Goal: Task Accomplishment & Management: Manage account settings

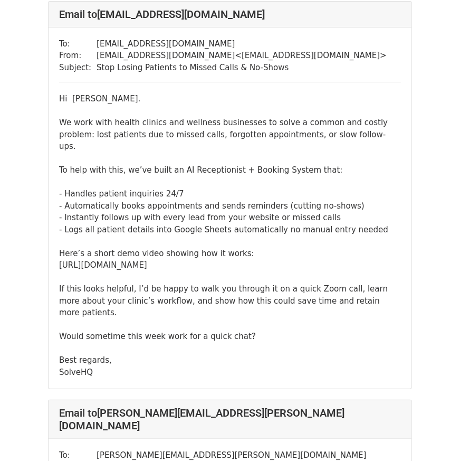
scroll to position [83, 0]
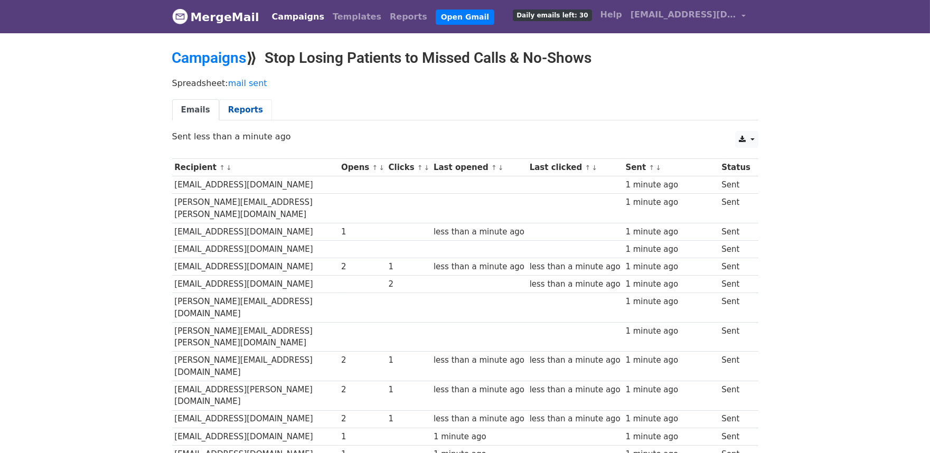
click at [234, 116] on link "Reports" at bounding box center [245, 110] width 53 height 22
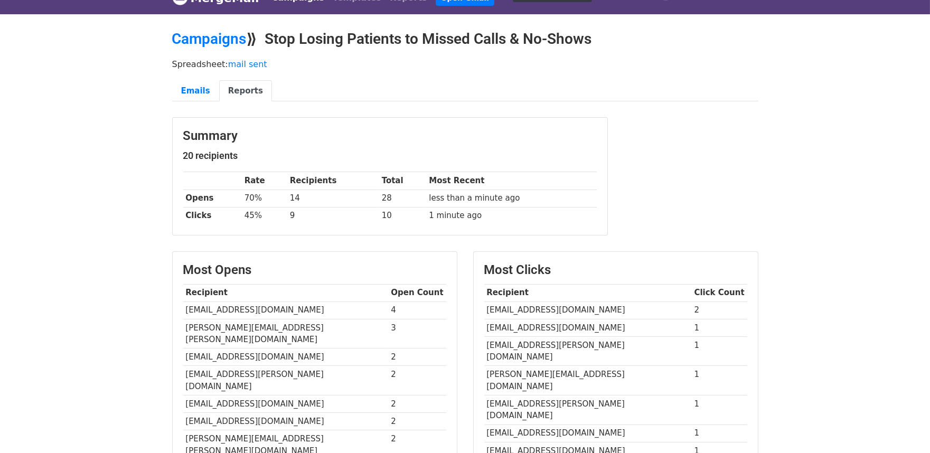
scroll to position [5, 0]
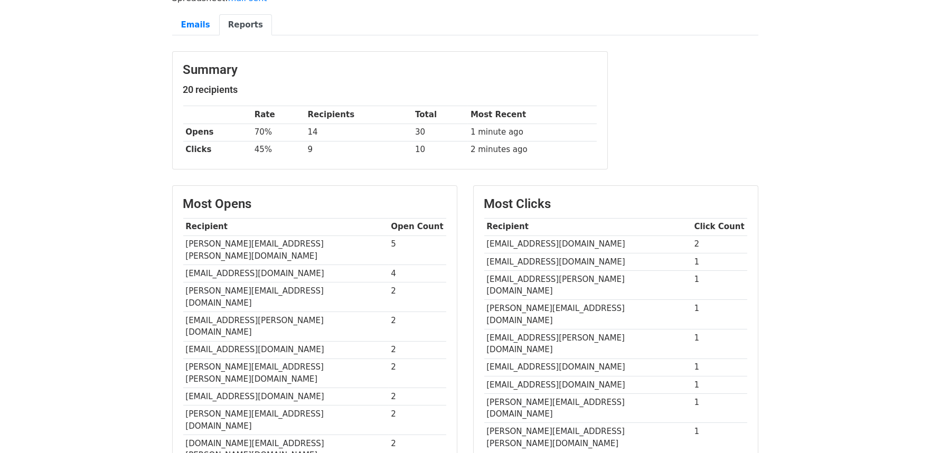
scroll to position [44, 0]
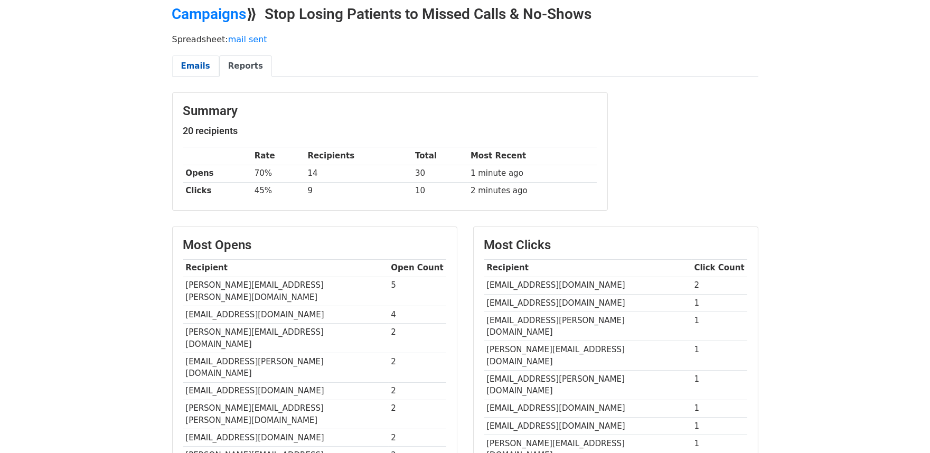
click at [197, 74] on link "Emails" at bounding box center [195, 66] width 47 height 22
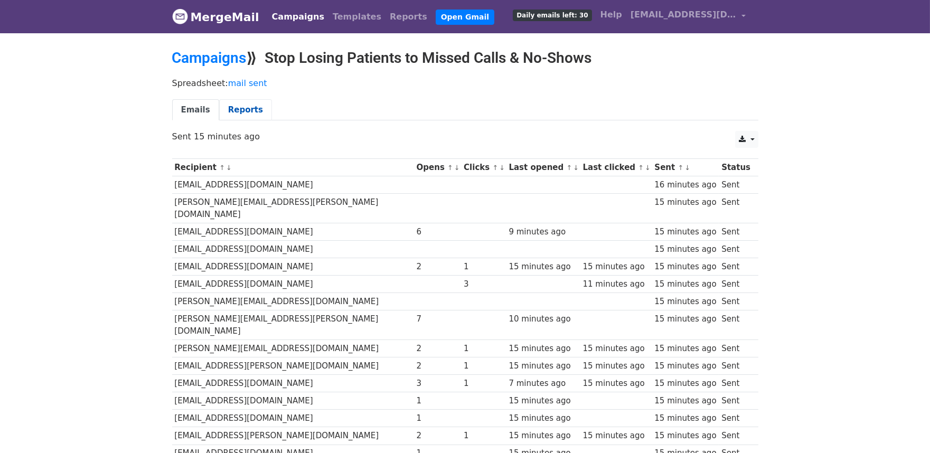
click at [244, 115] on link "Reports" at bounding box center [245, 110] width 53 height 22
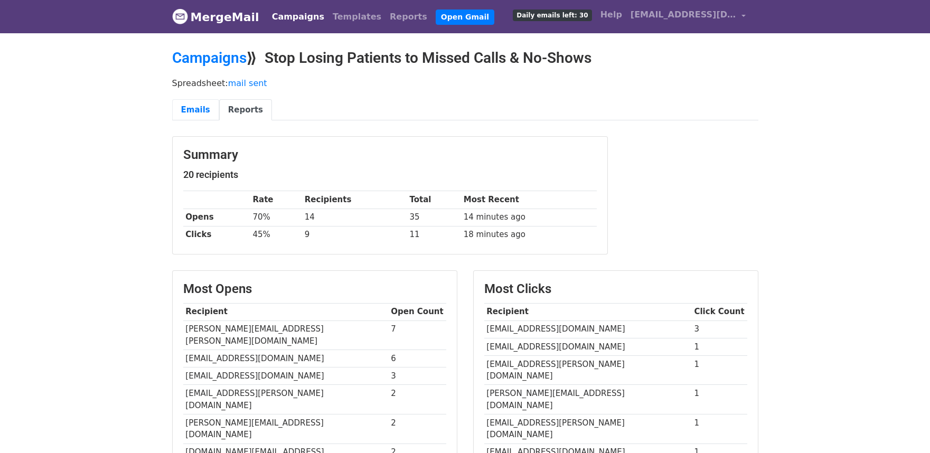
click at [205, 112] on link "Emails" at bounding box center [195, 110] width 47 height 22
drag, startPoint x: 0, startPoint y: 0, endPoint x: 205, endPoint y: 112, distance: 233.7
click at [205, 112] on link "Emails" at bounding box center [195, 110] width 47 height 22
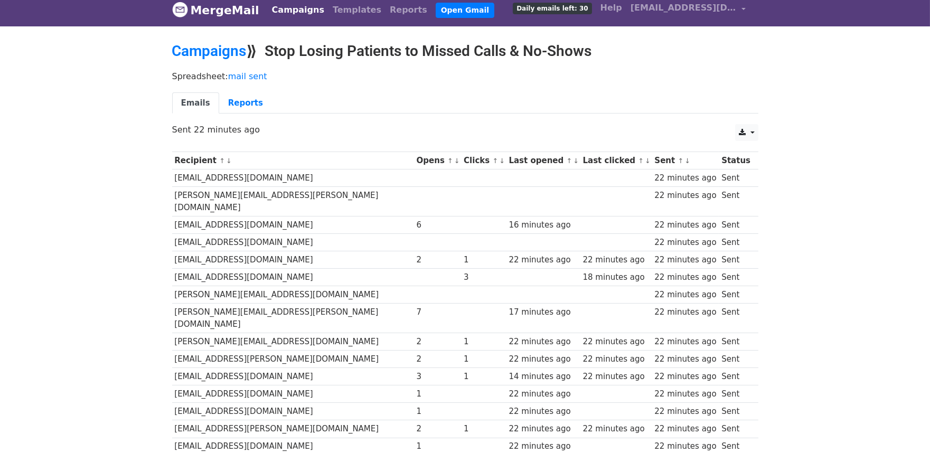
scroll to position [7, 0]
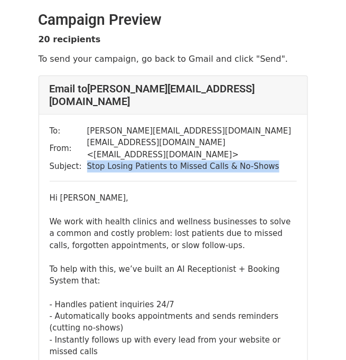
drag, startPoint x: 82, startPoint y: 141, endPoint x: 222, endPoint y: 154, distance: 140.0
click at [222, 154] on div "To: sara.artien@broadwayhealthcentre.co.uk From: solveehq@gmail.com < solveehq@…" at bounding box center [173, 325] width 268 height 421
copy tbody "Stop Losing Patients to Missed Calls & No-Shows"
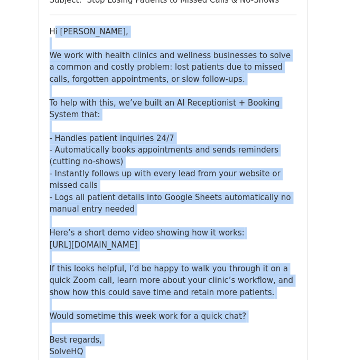
scroll to position [178, 0]
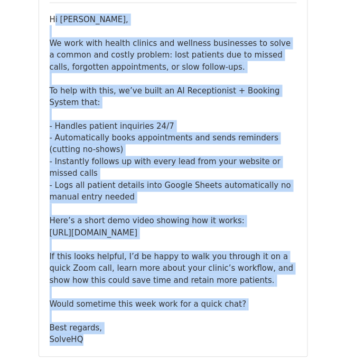
drag, startPoint x: 50, startPoint y: 173, endPoint x: 254, endPoint y: 304, distance: 242.4
click at [254, 304] on div "Hi Sara Artien, We work with health clinics and wellness businesses to solve a …" at bounding box center [173, 180] width 247 height 333
copy div "Hi Sara Artien, We work with health clinics and wellness businesses to solve a …"
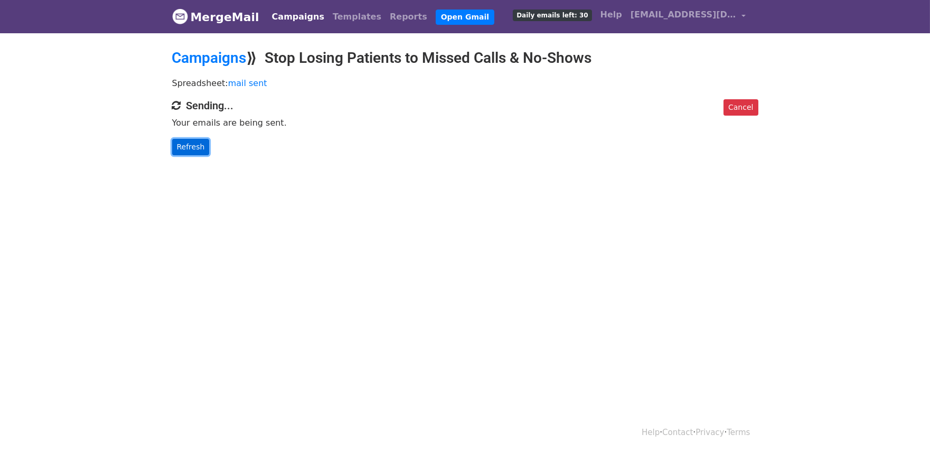
click at [196, 150] on link "Refresh" at bounding box center [190, 147] width 37 height 16
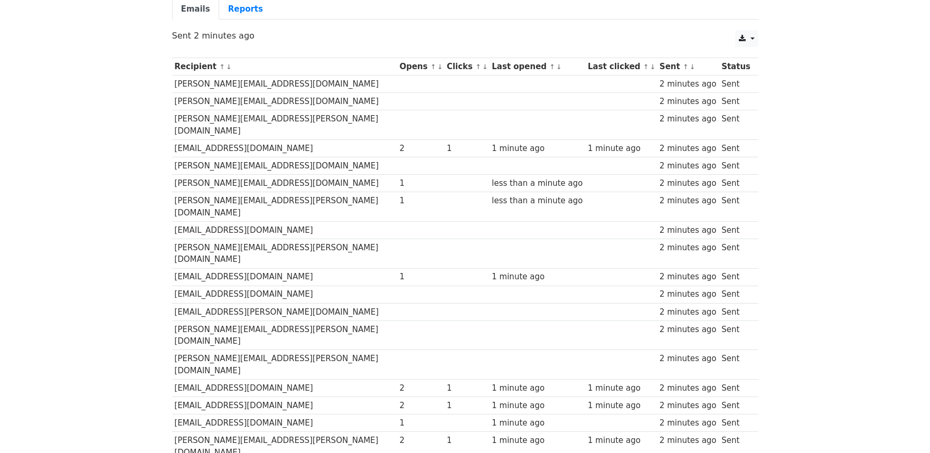
scroll to position [100, 0]
drag, startPoint x: 172, startPoint y: 191, endPoint x: 306, endPoint y: 195, distance: 134.2
click at [306, 195] on td "[PERSON_NAME][EMAIL_ADDRESS][PERSON_NAME][DOMAIN_NAME]" at bounding box center [284, 208] width 225 height 30
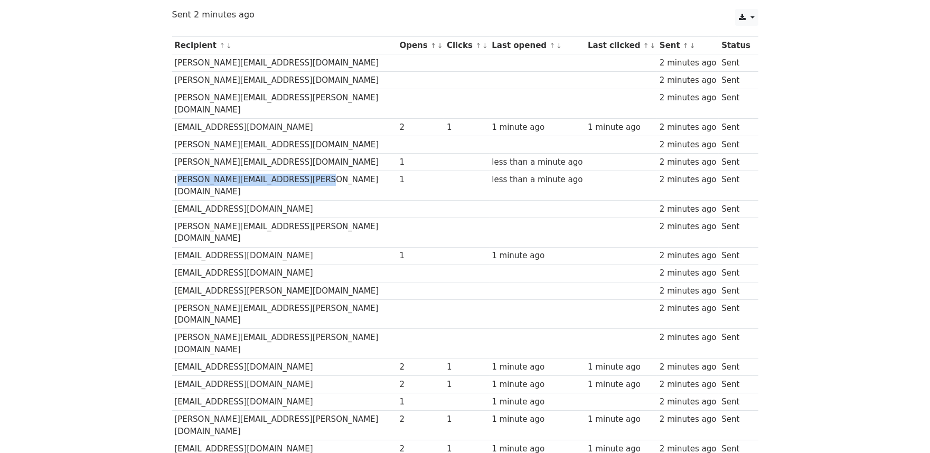
scroll to position [121, 0]
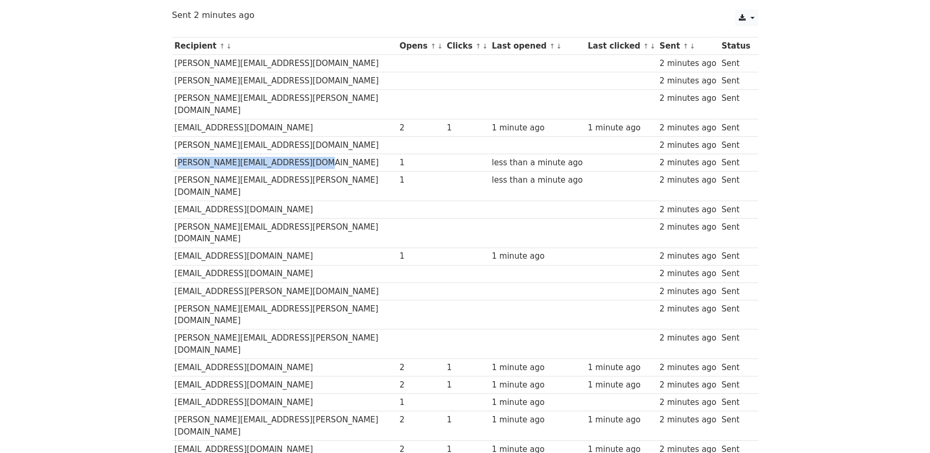
drag, startPoint x: 173, startPoint y: 150, endPoint x: 354, endPoint y: 154, distance: 180.6
click at [354, 154] on td "[PERSON_NAME][EMAIL_ADDRESS][DOMAIN_NAME]" at bounding box center [284, 162] width 225 height 17
click at [521, 99] on td at bounding box center [537, 105] width 96 height 30
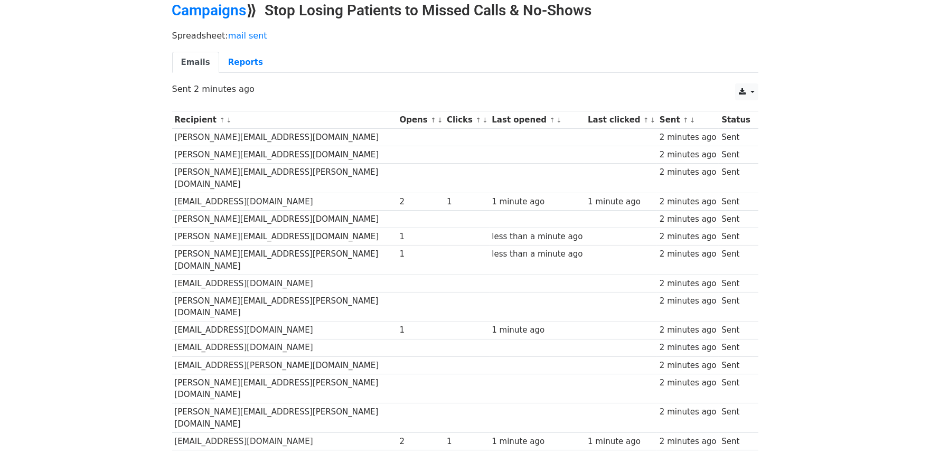
scroll to position [0, 0]
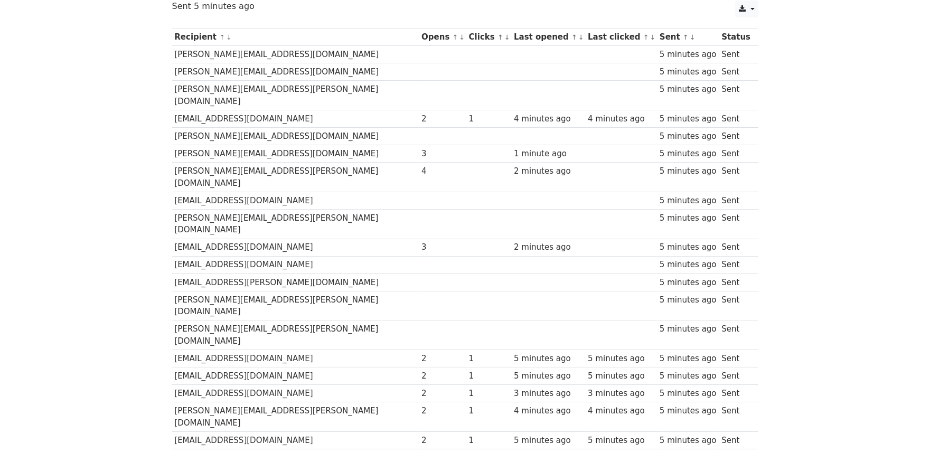
scroll to position [167, 0]
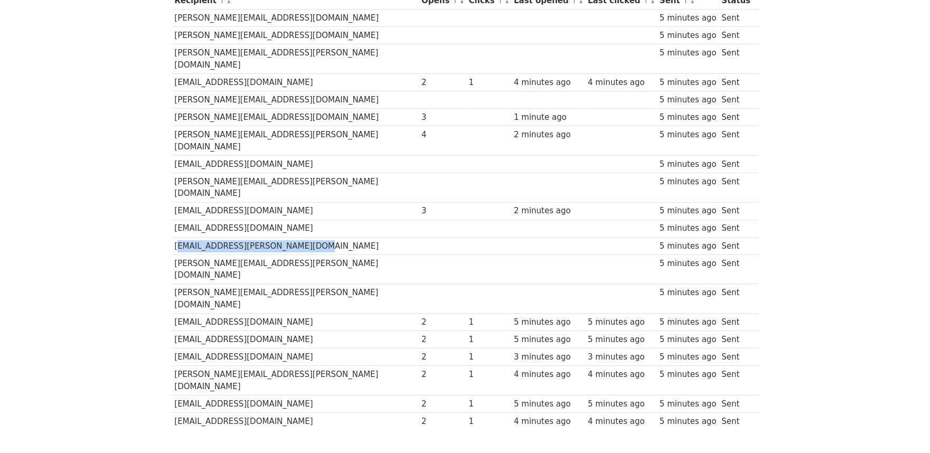
drag, startPoint x: 172, startPoint y: 215, endPoint x: 320, endPoint y: 216, distance: 148.4
click at [320, 237] on td "[EMAIL_ADDRESS][PERSON_NAME][DOMAIN_NAME]" at bounding box center [295, 245] width 247 height 17
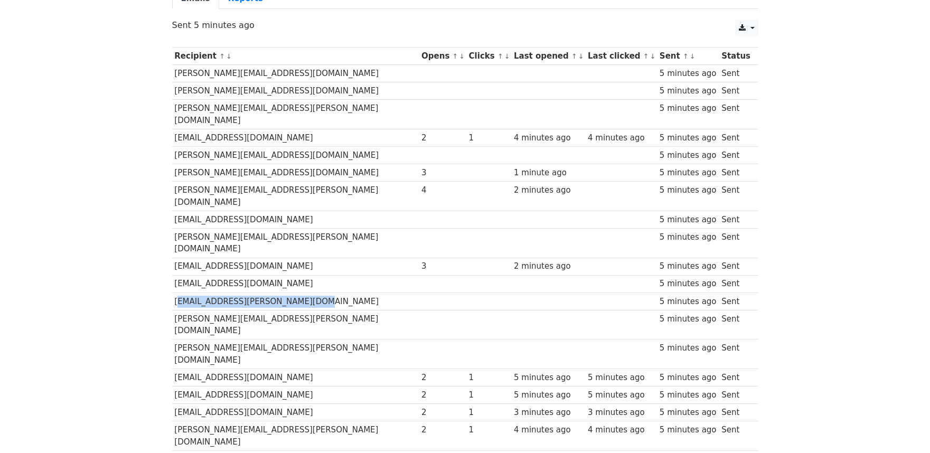
scroll to position [112, 0]
click at [159, 140] on body "MergeMail Campaigns Templates Reports Open Gmail Daily emails left: 10 Help sol…" at bounding box center [465, 211] width 930 height 647
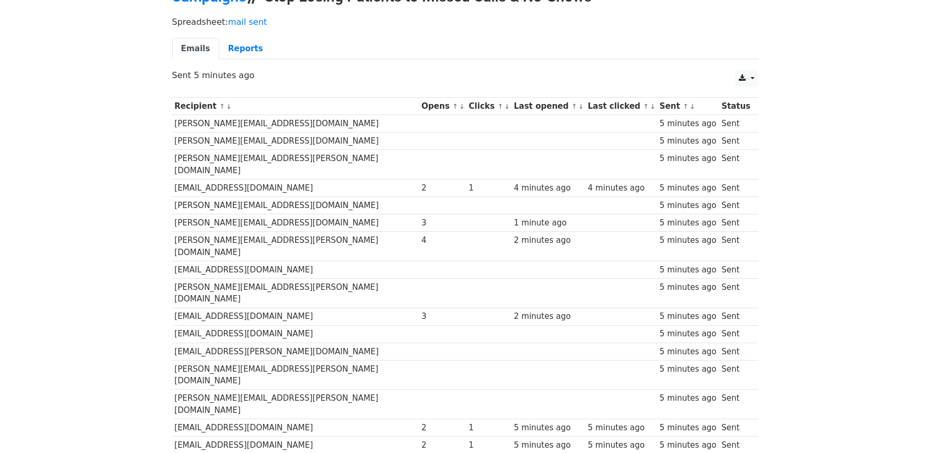
scroll to position [50, 0]
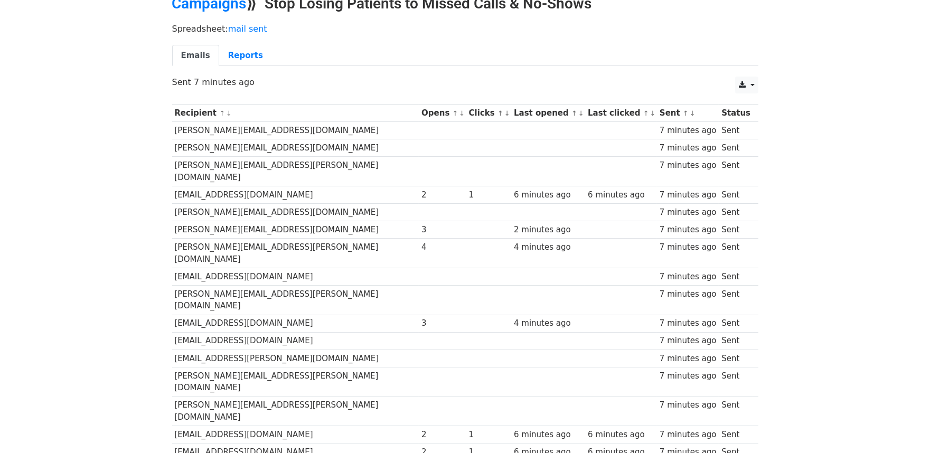
scroll to position [35, 0]
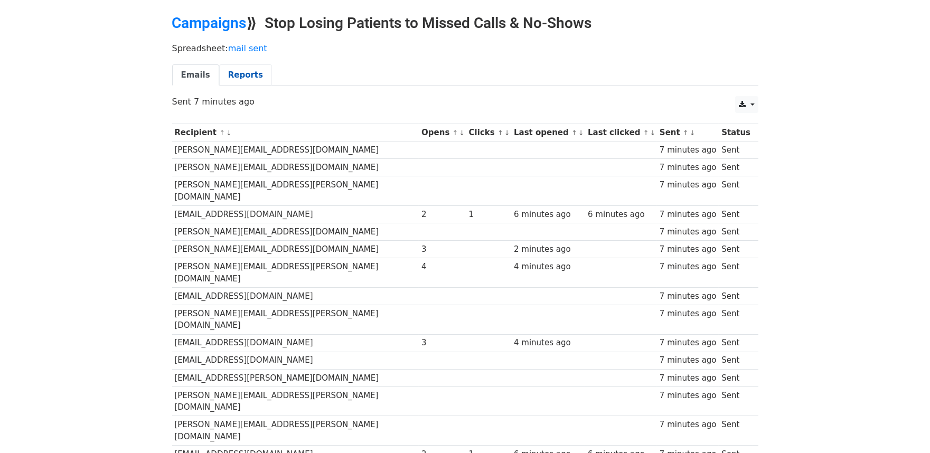
click at [234, 70] on link "Reports" at bounding box center [245, 75] width 53 height 22
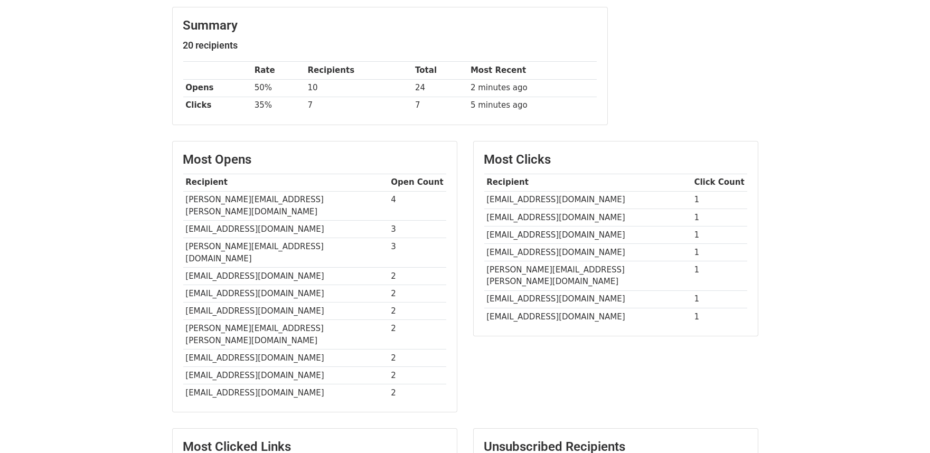
scroll to position [130, 0]
drag, startPoint x: 492, startPoint y: 203, endPoint x: 622, endPoint y: 189, distance: 130.6
click at [622, 190] on td "[EMAIL_ADDRESS][DOMAIN_NAME]" at bounding box center [587, 198] width 207 height 17
drag, startPoint x: 486, startPoint y: 235, endPoint x: 616, endPoint y: 222, distance: 130.6
click at [616, 222] on tbody "Recipient Click Count abempah@perinatal.org.uk 1 andile@mediservices.healthcare…" at bounding box center [615, 249] width 263 height 152
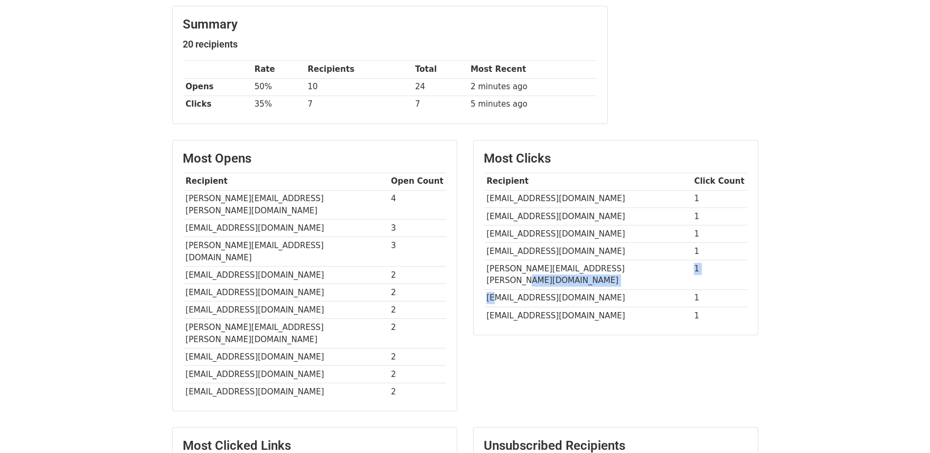
drag, startPoint x: 494, startPoint y: 290, endPoint x: 652, endPoint y: 267, distance: 160.2
click at [652, 267] on tbody "Recipient Click Count abempah@perinatal.org.uk 1 andile@mediservices.healthcare…" at bounding box center [615, 249] width 263 height 152
drag, startPoint x: 487, startPoint y: 219, endPoint x: 547, endPoint y: 247, distance: 67.1
click at [612, 215] on td "[EMAIL_ADDRESS][DOMAIN_NAME]" at bounding box center [587, 215] width 207 height 17
drag, startPoint x: 487, startPoint y: 259, endPoint x: 571, endPoint y: 258, distance: 84.5
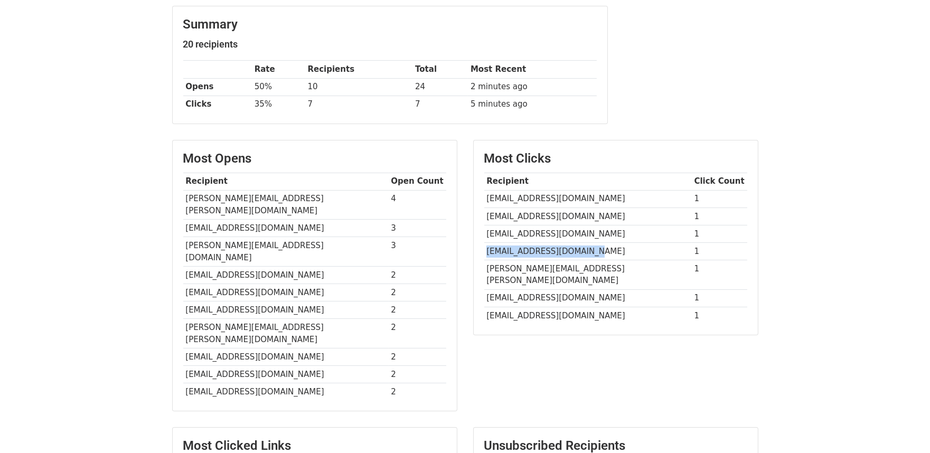
click at [571, 258] on td "jaziz@screenclinical.com" at bounding box center [587, 250] width 207 height 17
drag, startPoint x: 485, startPoint y: 200, endPoint x: 593, endPoint y: 197, distance: 108.8
click at [593, 197] on td "abempah@perinatal.org.uk" at bounding box center [587, 198] width 207 height 17
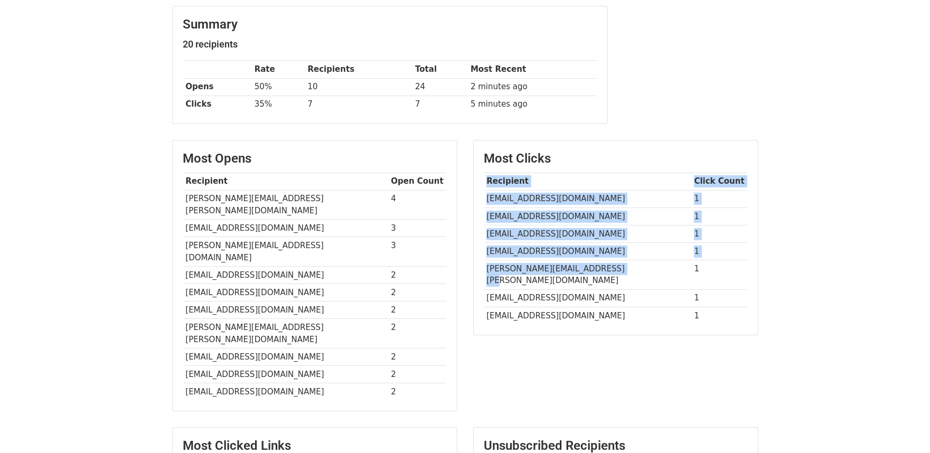
drag, startPoint x: 483, startPoint y: 276, endPoint x: 598, endPoint y: 273, distance: 115.1
click at [598, 273] on div "Most Clicks Recipient Click Count abempah@perinatal.org.uk 1 andile@mediservice…" at bounding box center [616, 237] width 284 height 194
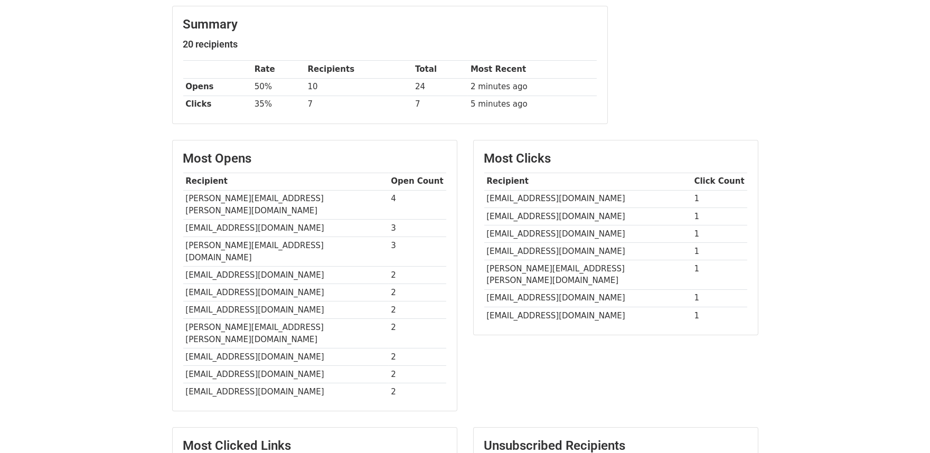
click at [563, 289] on td "salma.elghadban@medsciencedistribution.com" at bounding box center [587, 297] width 207 height 17
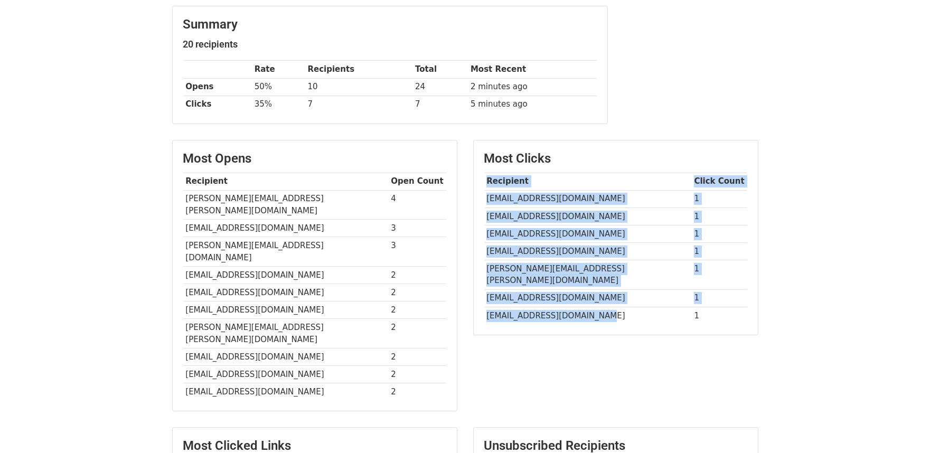
drag, startPoint x: 526, startPoint y: 291, endPoint x: 607, endPoint y: 307, distance: 82.9
click at [607, 307] on div "Most Clicks Recipient Click Count abempah@perinatal.org.uk 1 andile@mediservice…" at bounding box center [616, 237] width 284 height 194
click at [610, 315] on div "Most Clicks Recipient Click Count abempah@perinatal.org.uk 1 andile@mediservice…" at bounding box center [616, 237] width 284 height 194
drag, startPoint x: 481, startPoint y: 305, endPoint x: 607, endPoint y: 308, distance: 126.2
click at [607, 308] on div "Most Clicks Recipient Click Count abempah@perinatal.org.uk 1 andile@mediservice…" at bounding box center [616, 237] width 284 height 194
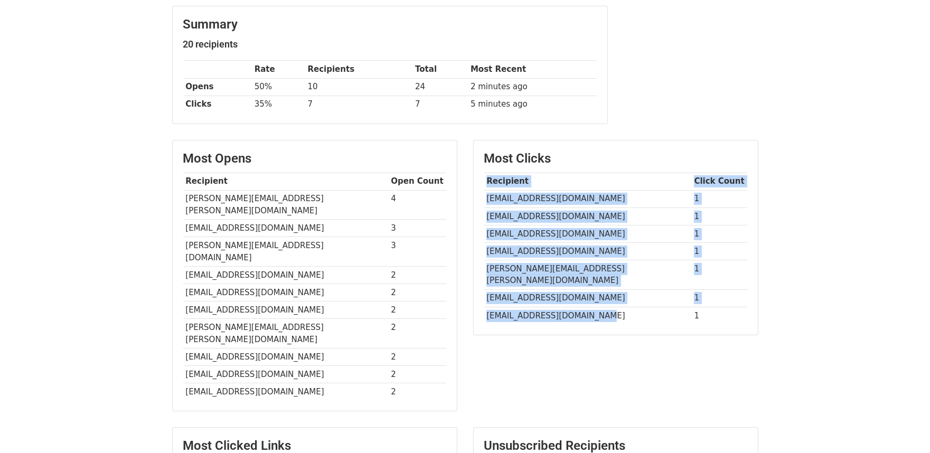
click at [625, 307] on td "svarndell@perinatal.org.uk" at bounding box center [587, 315] width 207 height 17
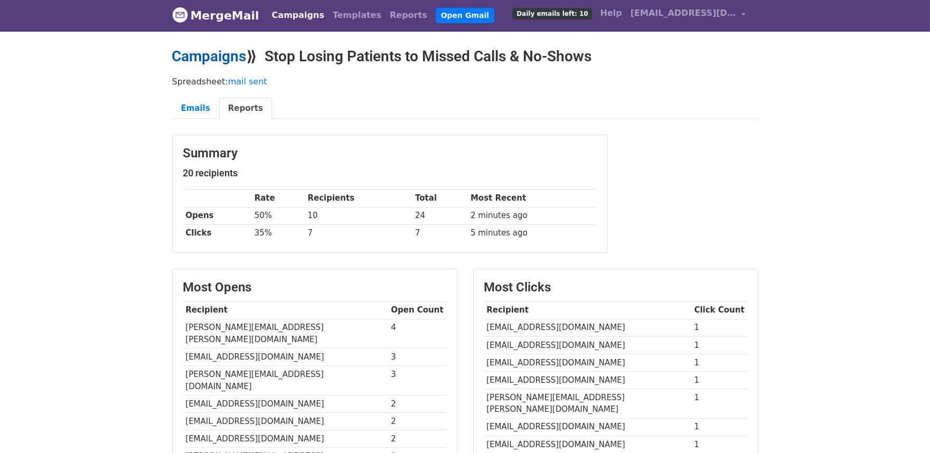
scroll to position [0, 0]
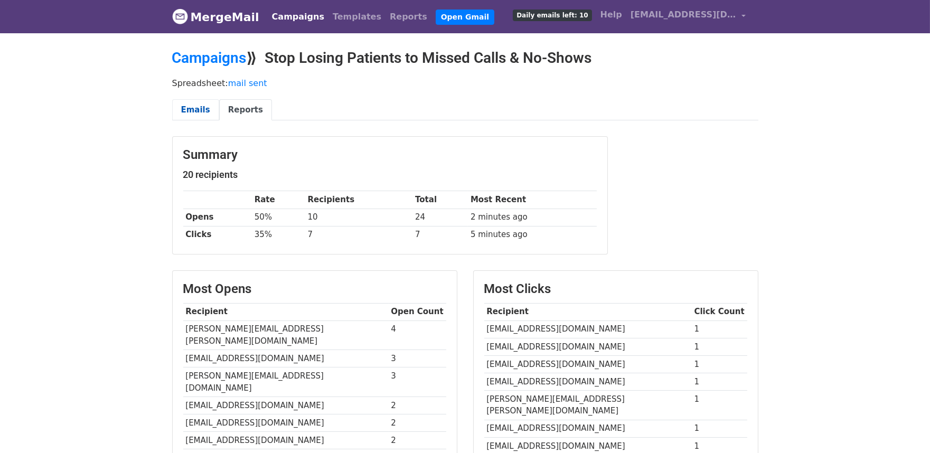
click at [199, 99] on link "Emails" at bounding box center [195, 110] width 47 height 22
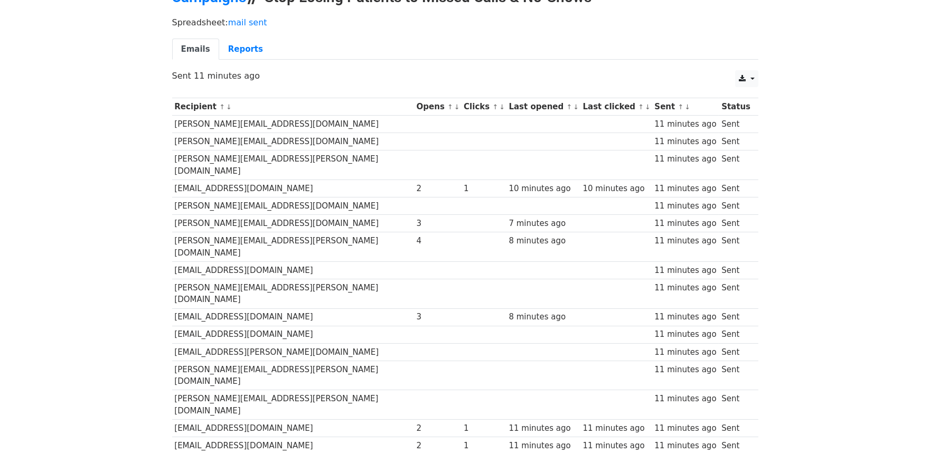
scroll to position [61, 0]
drag, startPoint x: 404, startPoint y: 215, endPoint x: 387, endPoint y: 215, distance: 16.9
click at [387, 215] on tr "liam.prentice@moundsleyhall.com 3 7 minutes ago 11 minutes ago Sent" at bounding box center [465, 222] width 586 height 17
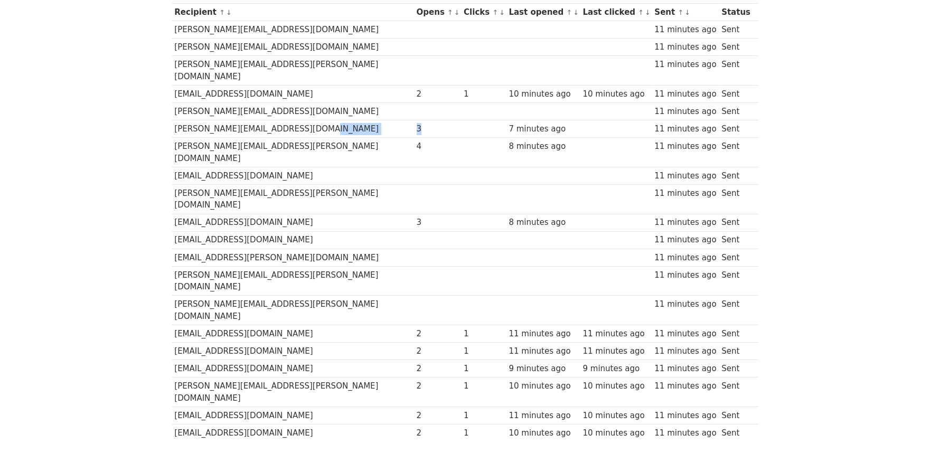
scroll to position [167, 0]
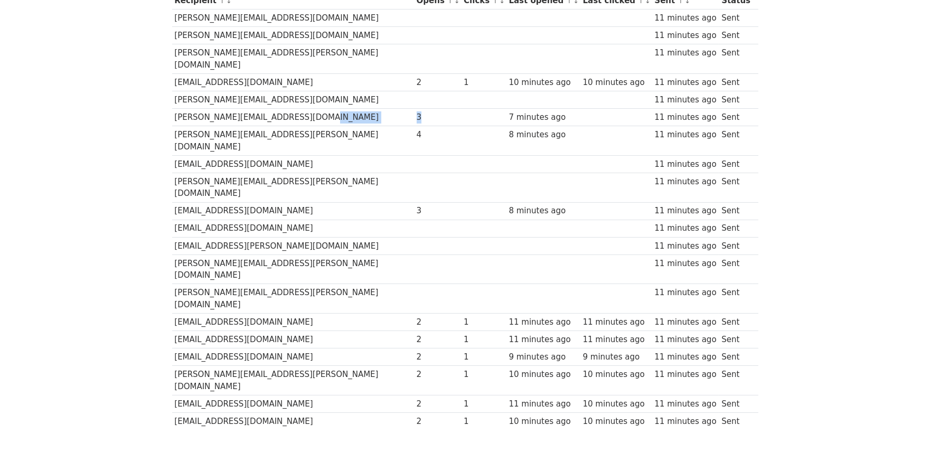
drag, startPoint x: 177, startPoint y: 181, endPoint x: 295, endPoint y: 183, distance: 117.8
click at [295, 183] on tbody "Recipient ↑ ↓ Opens ↑ ↓ Clicks ↑ ↓ Last opened ↑ ↓ Last clicked ↑ ↓ Sent ↑ ↓ St…" at bounding box center [465, 211] width 586 height 438
click at [167, 140] on div "Recipient ↑ ↓ Opens ↑ ↓ Clicks ↑ ↓ Last opened ↑ ↓ Last clicked ↑ ↓ Sent ↑ ↓ St…" at bounding box center [465, 212] width 602 height 452
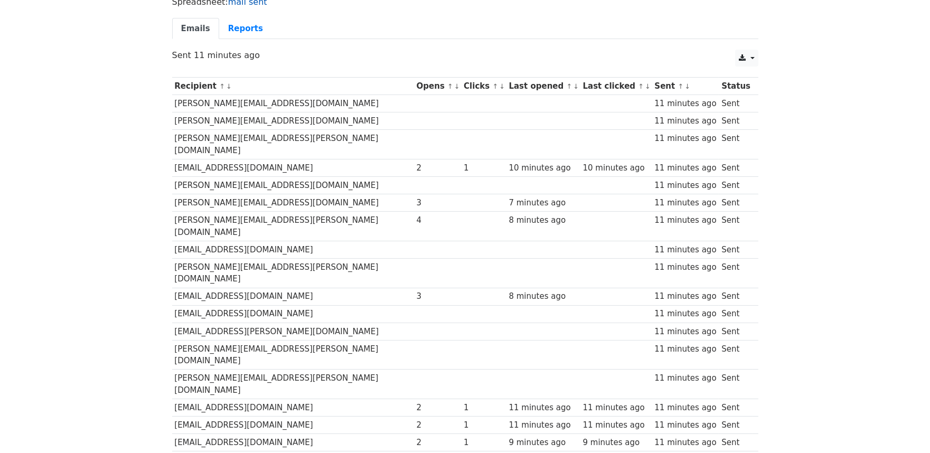
scroll to position [43, 0]
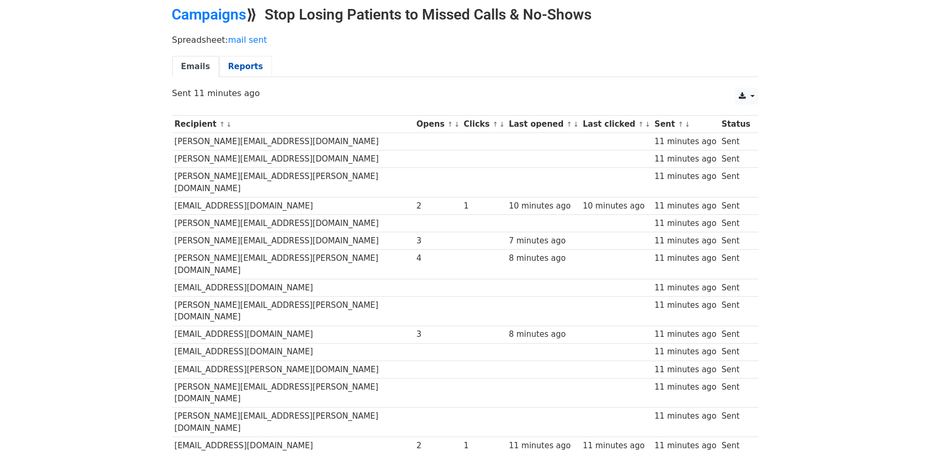
click at [239, 73] on link "Reports" at bounding box center [245, 67] width 53 height 22
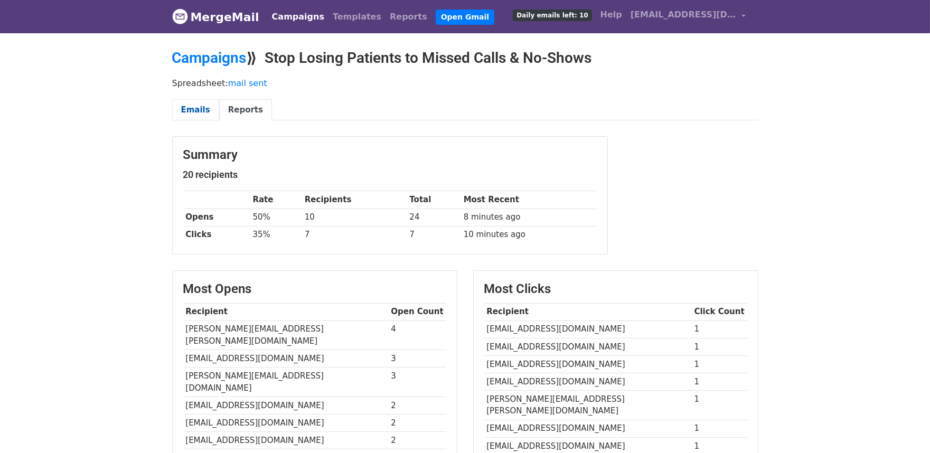
click at [191, 103] on link "Emails" at bounding box center [195, 110] width 47 height 22
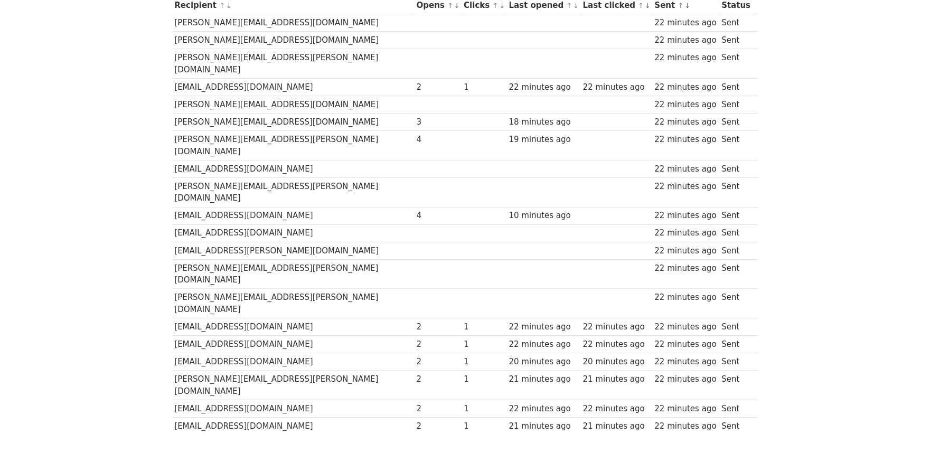
scroll to position [163, 0]
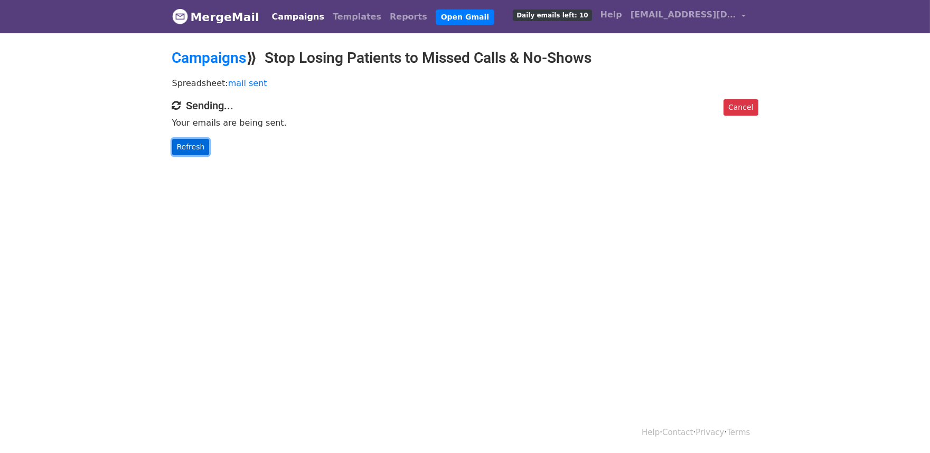
click at [188, 141] on link "Refresh" at bounding box center [190, 147] width 37 height 16
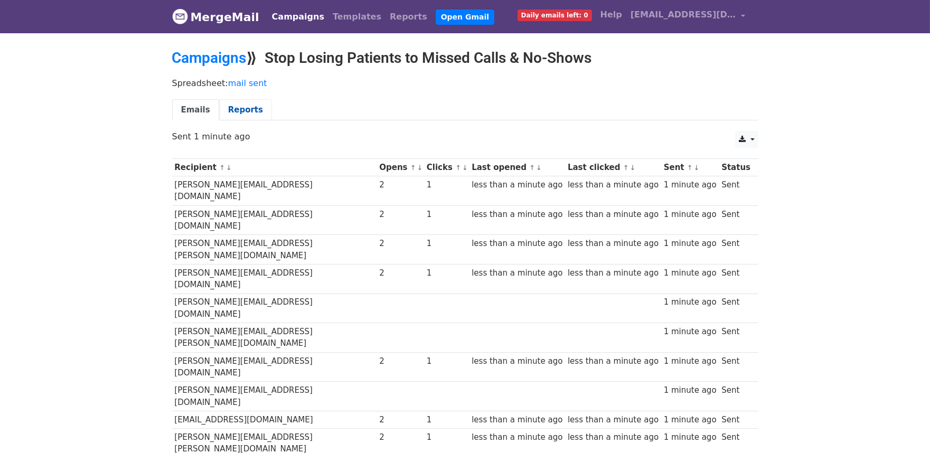
click at [238, 109] on link "Reports" at bounding box center [245, 110] width 53 height 22
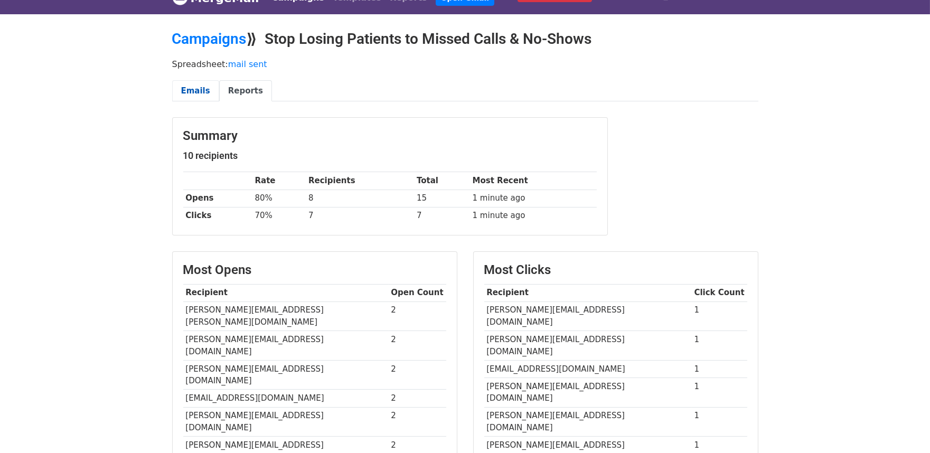
scroll to position [7, 0]
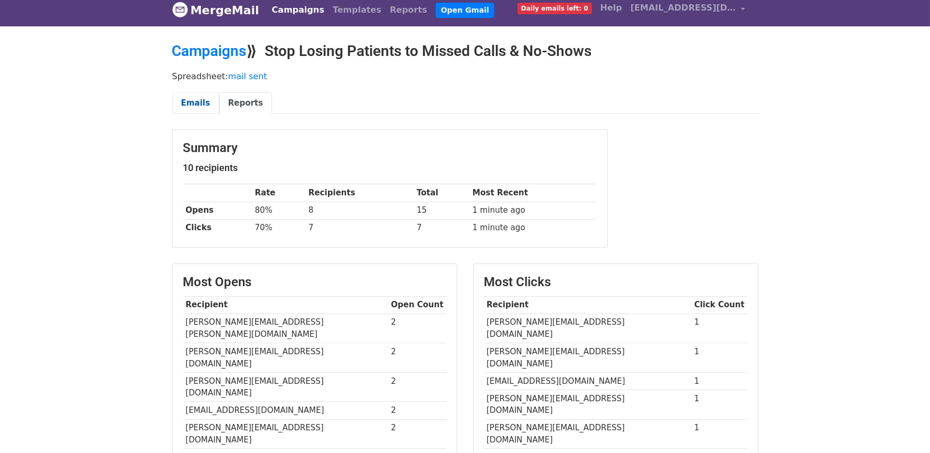
click at [193, 96] on link "Emails" at bounding box center [195, 103] width 47 height 22
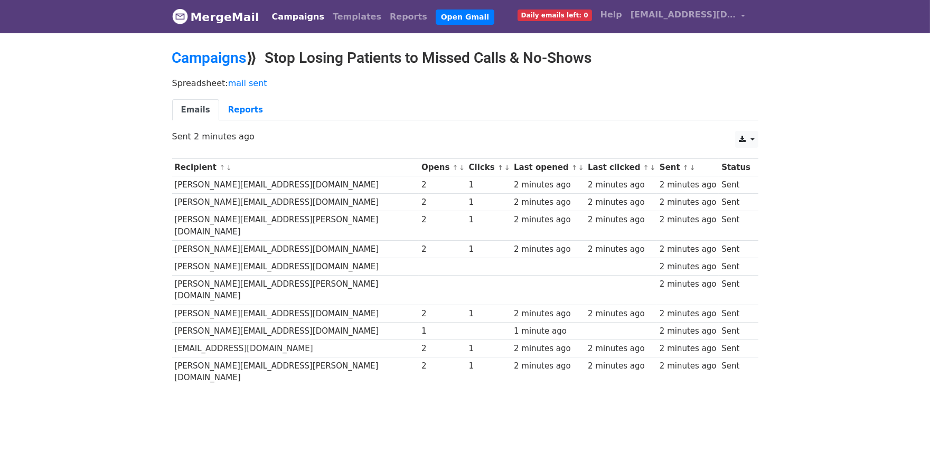
scroll to position [1, 0]
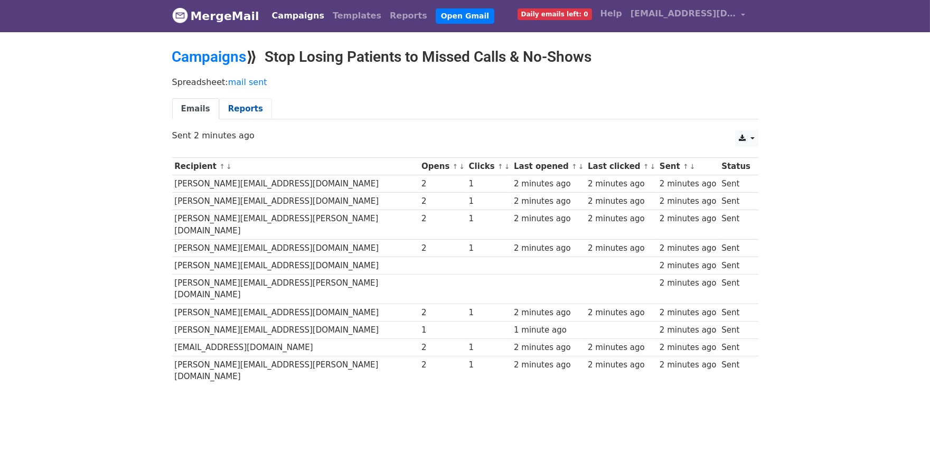
click at [235, 113] on link "Reports" at bounding box center [245, 109] width 53 height 22
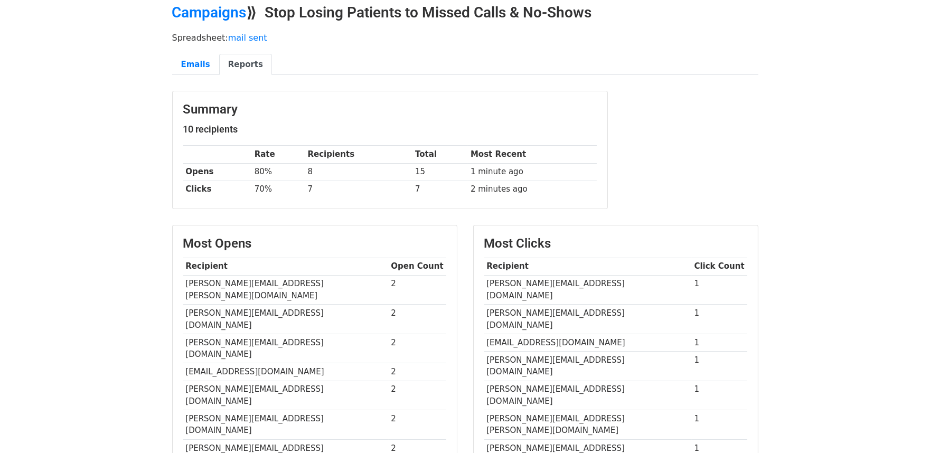
scroll to position [51, 0]
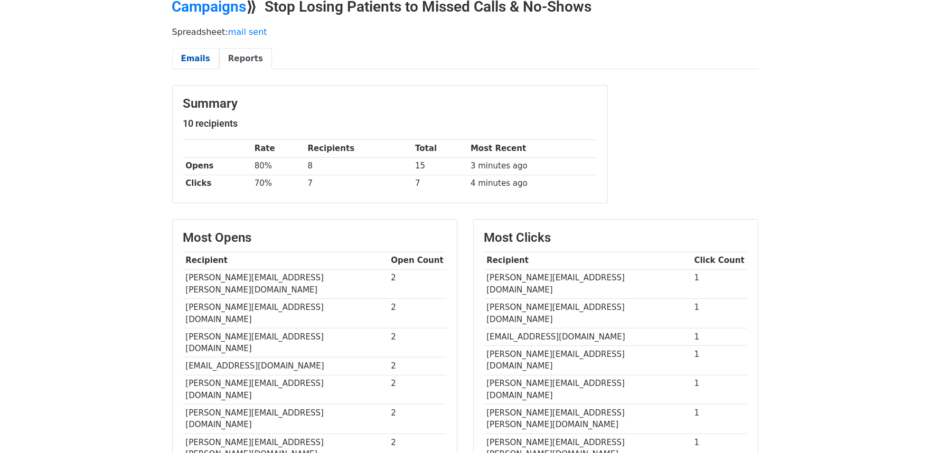
click at [201, 49] on link "Emails" at bounding box center [195, 59] width 47 height 22
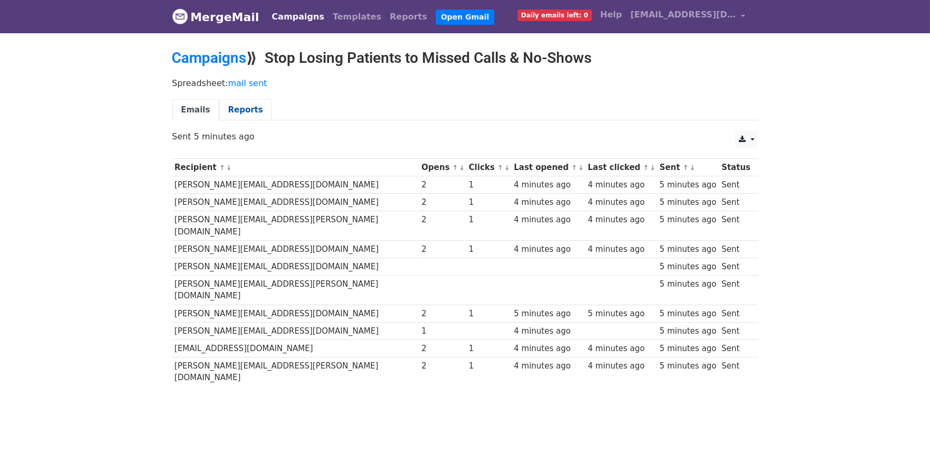
click at [234, 102] on link "Reports" at bounding box center [245, 110] width 53 height 22
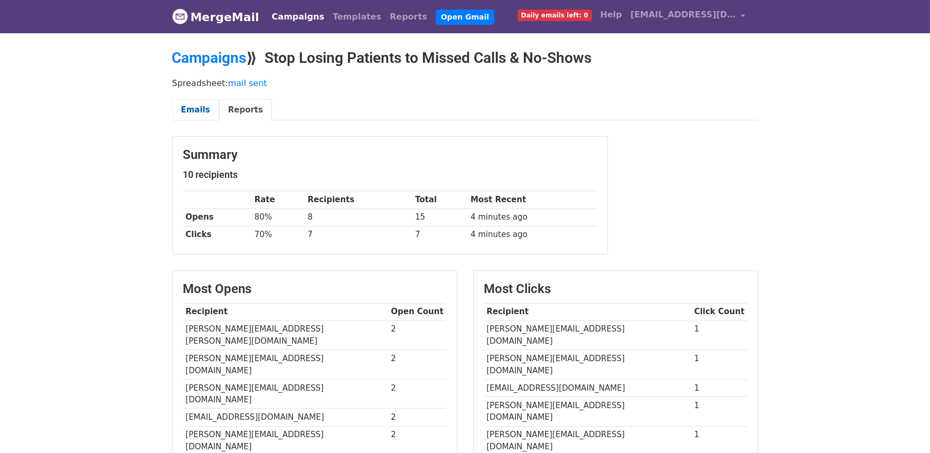
click at [194, 106] on link "Emails" at bounding box center [195, 110] width 47 height 22
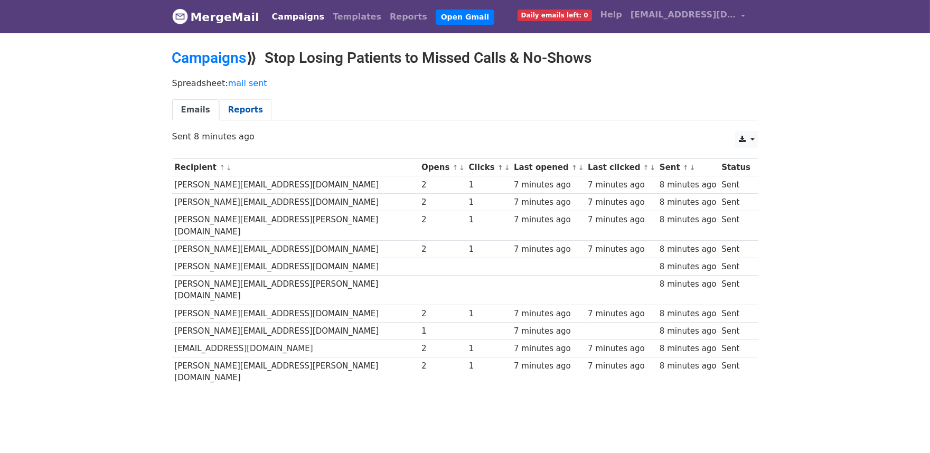
click at [229, 106] on link "Reports" at bounding box center [245, 110] width 53 height 22
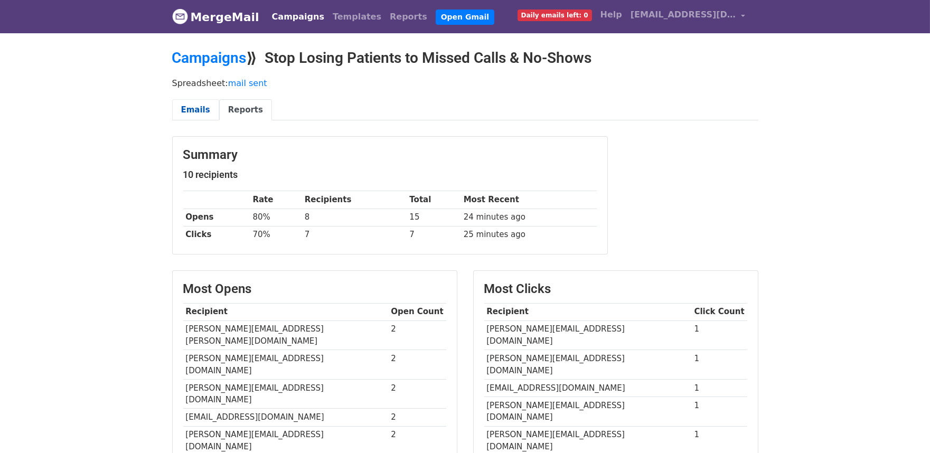
click at [189, 106] on link "Emails" at bounding box center [195, 110] width 47 height 22
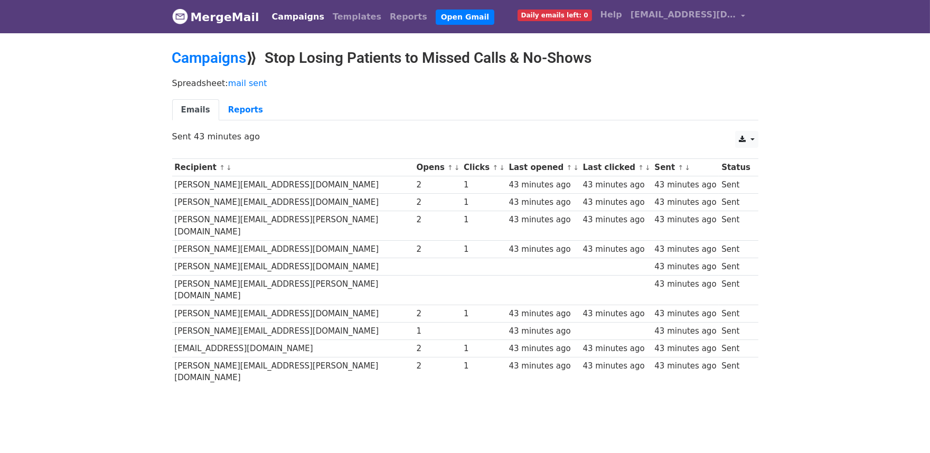
click at [227, 107] on link "Reports" at bounding box center [245, 110] width 53 height 22
